Goal: Transaction & Acquisition: Purchase product/service

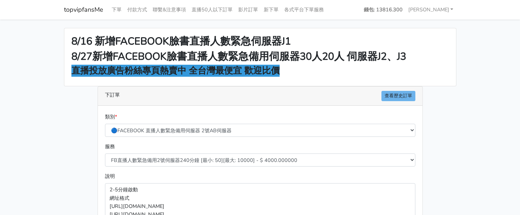
select select "578"
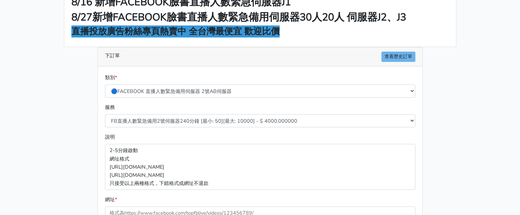
click at [58, 91] on main "8/16 新增FACEBOOK臉書直播人數緊急伺服器J1 8/27新增FACEBOOK臉書直播人數緊急備用伺服器30人20人 伺服器J2、J3 直播投放廣告粉…" at bounding box center [260, 150] width 520 height 341
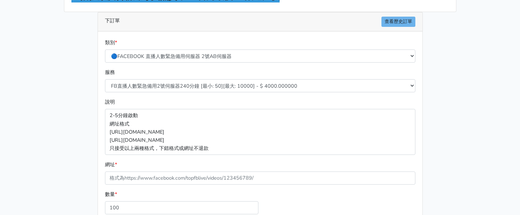
scroll to position [75, 0]
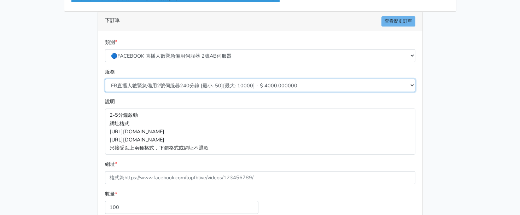
click at [232, 86] on select "FB直播人數緊急備用2號伺服器300分鐘 [最小: 50][最大: 10000] - $ 5000.000000 FB直播人數緊急備用2號伺服器60分鐘 [最…" at bounding box center [260, 85] width 311 height 13
click at [105, 79] on select "FB直播人數緊急備用2號伺服器300分鐘 [最小: 50][最大: 10000] - $ 5000.000000 FB直播人數緊急備用2號伺服器60分鐘 [最…" at bounding box center [260, 85] width 311 height 13
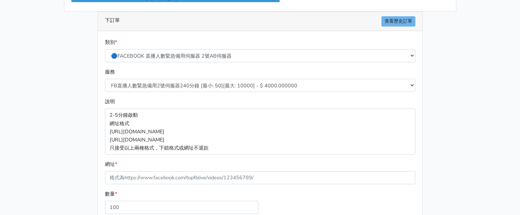
click at [111, 123] on p "2-5分鐘啟動 網址格式 https://www.facebook.com/1000830119985/videos/2214366008285 https:…" at bounding box center [260, 132] width 311 height 46
click at [472, 26] on main "8/16 新增FACEBOOK臉書直播人數緊急伺服器J1 8/27新增FACEBOOK臉書直播人數緊急備用伺服器30人20人 伺服器J2、J3 直播投放廣告粉…" at bounding box center [260, 115] width 520 height 341
click at [452, 197] on div "8/16 新增FACEBOOK臉書直播人數緊急伺服器J1 8/27新增FACEBOOK臉書直播人數緊急備用伺服器30人20人 伺服器J2、J3 直播投放廣告粉…" at bounding box center [260, 115] width 403 height 324
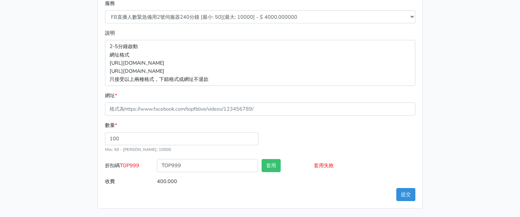
click at [192, 117] on form "類別 * 🔵FACEBOOK 直播人數緊急備用伺服器 2號AB伺服器 🔵FACEBOOK 網軍專用貼文留言 安全保密 🔵9/30 FACEBOOK 直播人數緩…" at bounding box center [260, 79] width 311 height 219
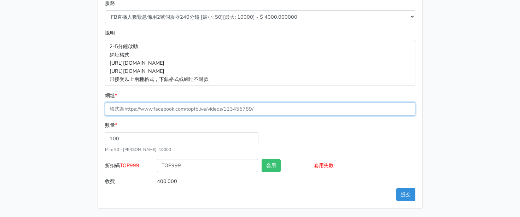
click at [191, 106] on input "網址 *" at bounding box center [260, 109] width 311 height 13
paste input "[URL][DOMAIN_NAME]"
type input "[URL][DOMAIN_NAME]"
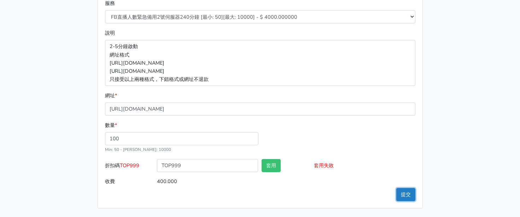
click at [411, 195] on button "提交" at bounding box center [406, 194] width 19 height 13
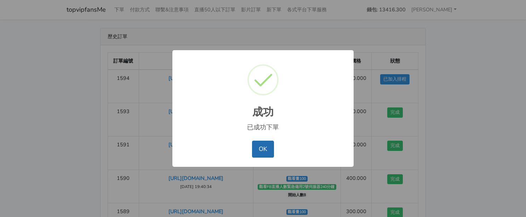
click at [263, 145] on button "OK" at bounding box center [263, 149] width 22 height 17
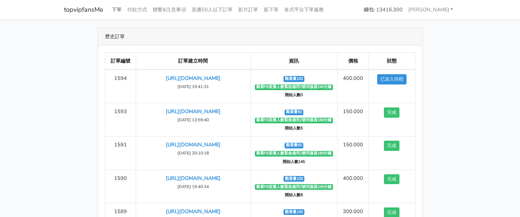
click at [120, 10] on link "下單" at bounding box center [117, 10] width 16 height 14
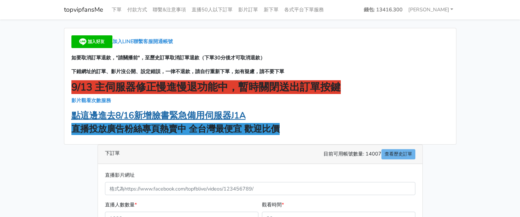
click at [178, 118] on strong "點這邊進去8/16新增臉書緊急備用伺服器J1A" at bounding box center [158, 116] width 174 height 12
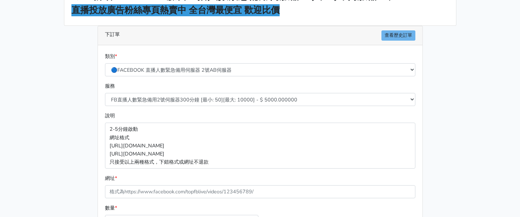
scroll to position [141, 0]
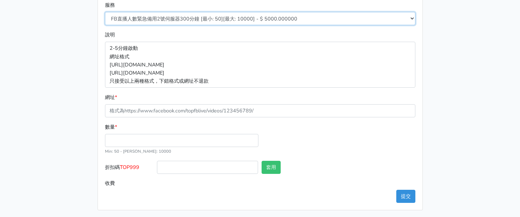
click at [202, 22] on select "FB直播人數緊急備用2號伺服器300分鐘 [最小: 50][最大: 10000] - $ 5000.000000 FB直播人數緊急備用2號伺服器60分鐘 [最…" at bounding box center [260, 18] width 311 height 13
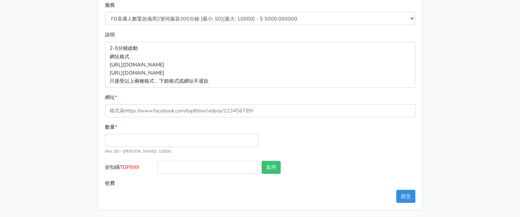
click at [416, 44] on div "說明 2-5分鐘啟動 網址格式 https://www.facebook.com/1000830119985/videos/2214366008285 htt…" at bounding box center [260, 59] width 314 height 57
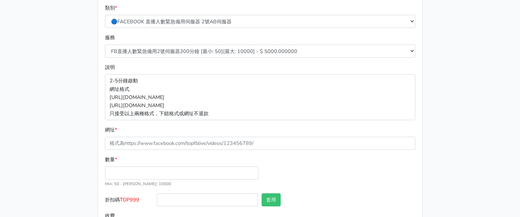
scroll to position [71, 0]
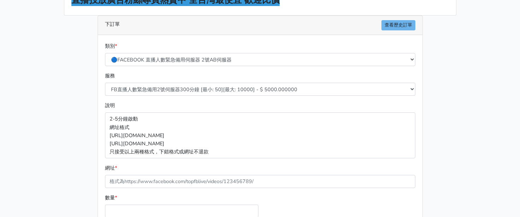
click at [192, 79] on div "服務 FB直播人數緊急備用2號伺服器300分鐘 [最小: 50][最大: 10000] - $ 5000.000000 FB直播人數緊急備用2號伺服器60分鐘…" at bounding box center [260, 84] width 314 height 24
click at [192, 82] on div "服務 FB直播人數緊急備用2號伺服器300分鐘 [最小: 50][最大: 10000] - $ 5000.000000 FB直播人數緊急備用2號伺服器60分鐘…" at bounding box center [260, 84] width 314 height 24
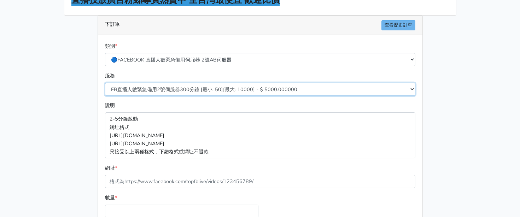
click at [192, 87] on select "FB直播人數緊急備用2號伺服器300分鐘 [最小: 50][最大: 10000] - $ 5000.000000 FB直播人數緊急備用2號伺服器60分鐘 [最…" at bounding box center [260, 89] width 311 height 13
select select "577"
click at [105, 83] on select "FB直播人數緊急備用2號伺服器300分鐘 [最小: 50][最大: 10000] - $ 5000.000000 FB直播人數緊急備用2號伺服器60分鐘 [最…" at bounding box center [260, 89] width 311 height 13
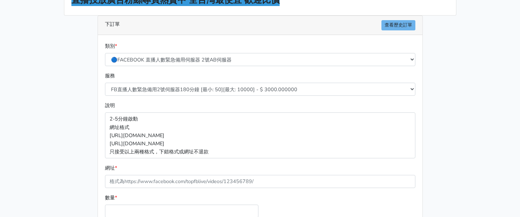
click at [73, 125] on div "8/16 新增FACEBOOK臉書直播人數緊急伺服器J1 8/27新增FACEBOOK臉書直播人數緊急備用伺服器30人20人 伺服器J2、J3 直播投放廣告粉…" at bounding box center [260, 119] width 403 height 324
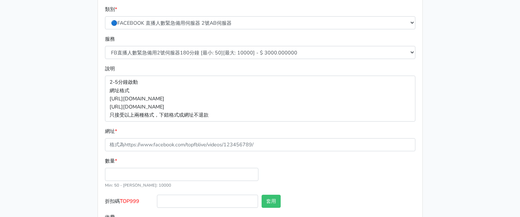
scroll to position [141, 0]
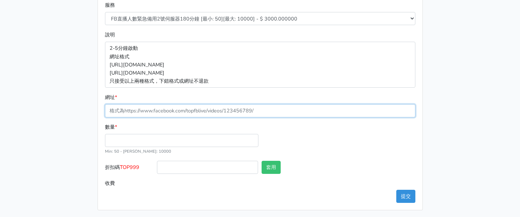
click at [167, 114] on input "網址 *" at bounding box center [260, 110] width 311 height 13
paste input "[URL][DOMAIN_NAME]"
type input "[URL][DOMAIN_NAME]"
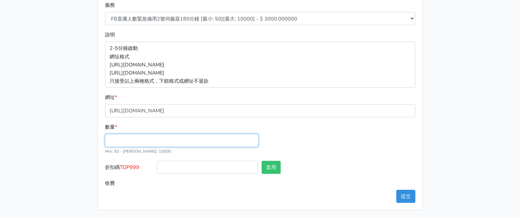
click at [127, 143] on input "數量 *" at bounding box center [182, 140] width 154 height 13
type input "50"
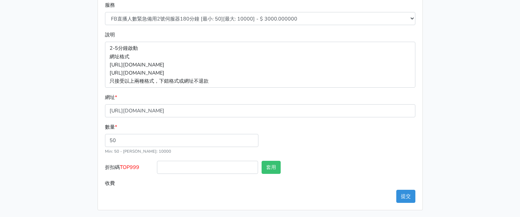
type input "150.000"
click at [129, 170] on span "TOP999" at bounding box center [129, 167] width 19 height 7
click at [157, 170] on input "折扣碼 TOP999" at bounding box center [207, 167] width 101 height 13
click at [130, 168] on span "TOP999" at bounding box center [129, 167] width 19 height 7
click at [157, 168] on input "折扣碼 TOP999" at bounding box center [207, 167] width 101 height 13
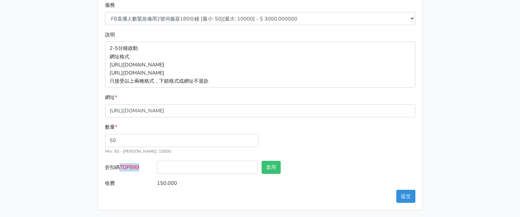
click at [130, 168] on span "TOP999" at bounding box center [129, 167] width 19 height 7
click at [157, 168] on input "折扣碼 TOP999" at bounding box center [207, 167] width 101 height 13
copy span "TOP999"
click at [203, 170] on input "折扣碼 TOP999" at bounding box center [207, 167] width 101 height 13
paste input "TOP999"
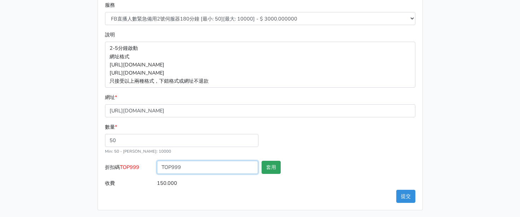
type input "TOP999"
click at [274, 169] on button "套用" at bounding box center [271, 167] width 19 height 13
type input "套用失敗"
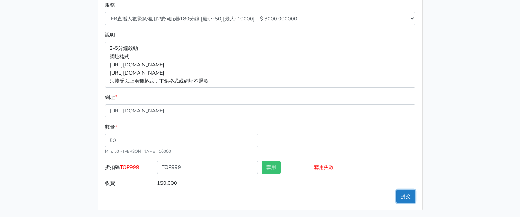
click at [407, 193] on button "提交" at bounding box center [406, 196] width 19 height 13
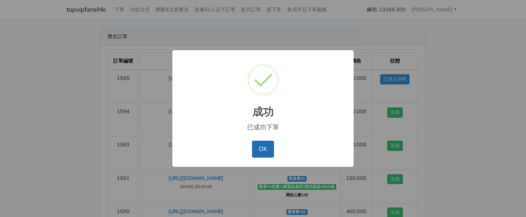
click at [263, 146] on button "OK" at bounding box center [263, 149] width 22 height 17
